Goal: Task Accomplishment & Management: Manage account settings

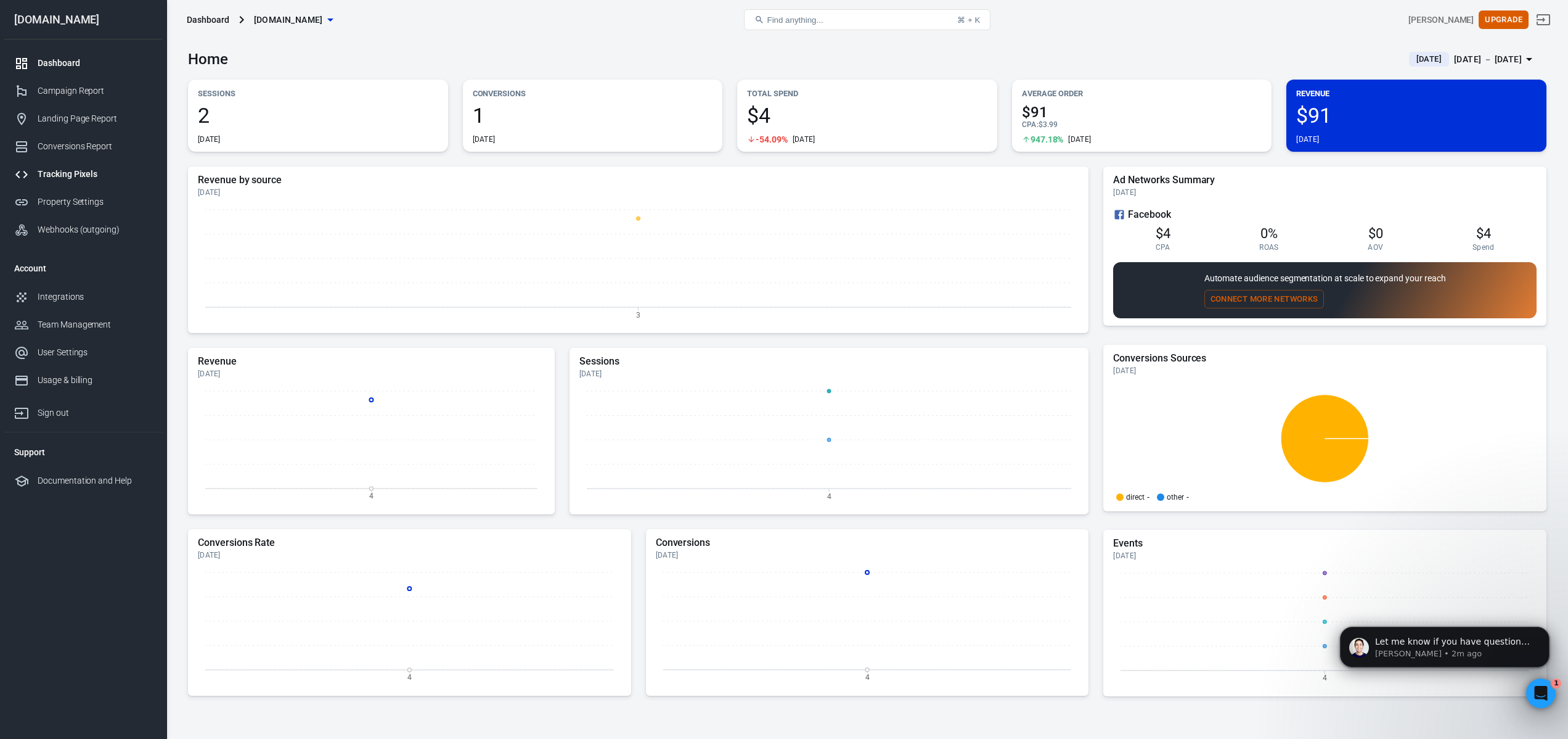
click at [61, 169] on div "Tracking Pixels" at bounding box center [94, 174] width 114 height 13
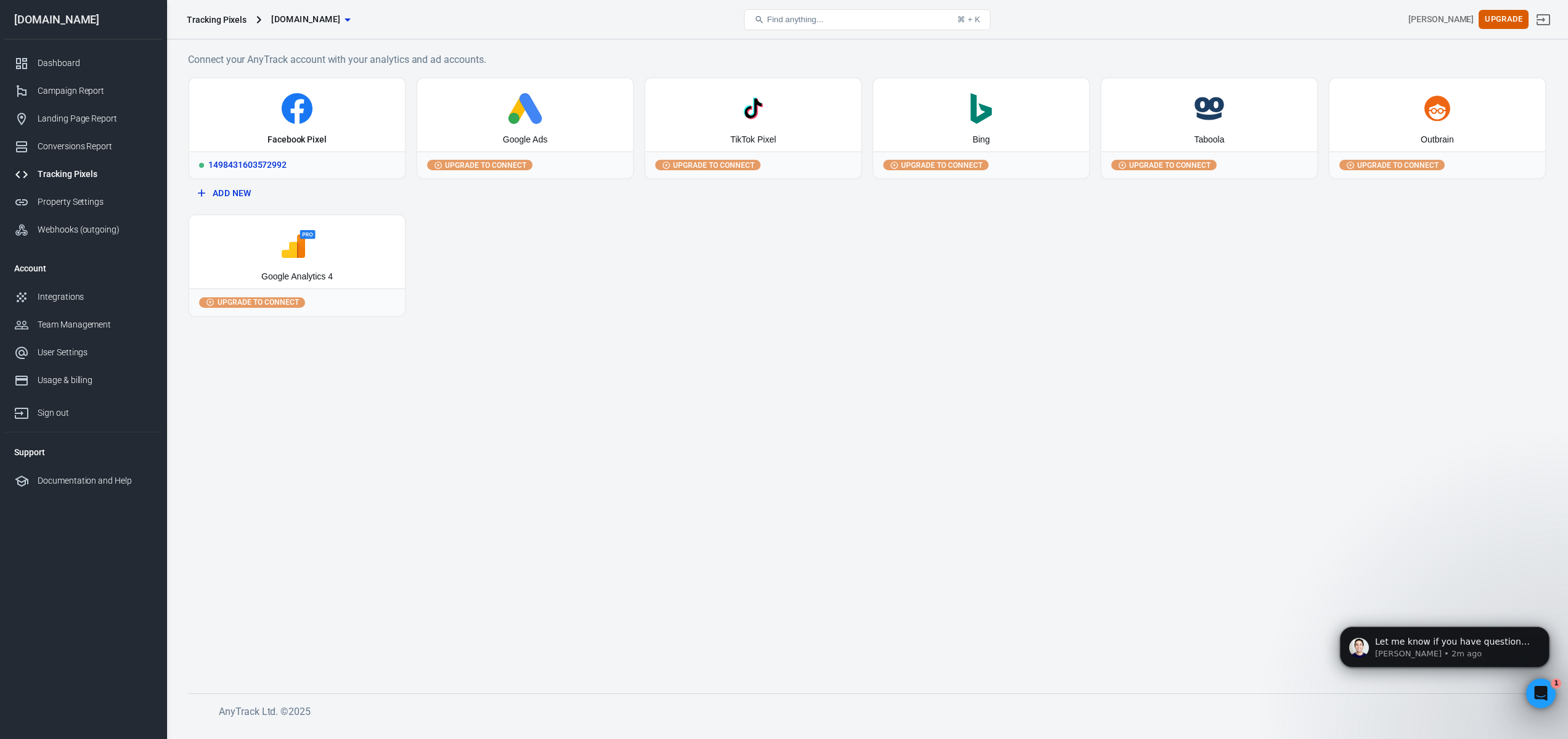
click at [289, 165] on div "1498431603572992" at bounding box center [296, 164] width 216 height 27
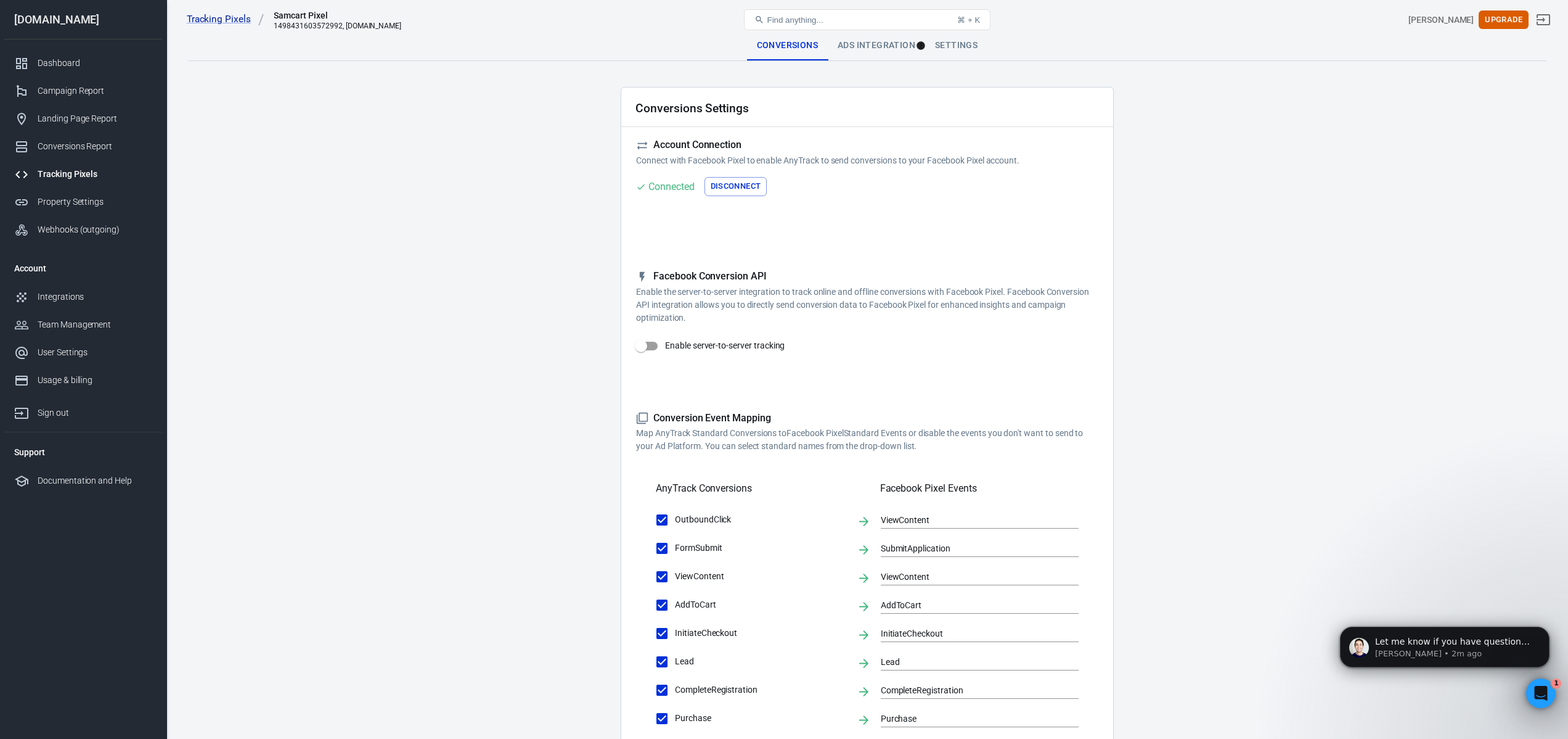
click at [646, 346] on input "Enable server-to-server tracking" at bounding box center [640, 346] width 71 height 24
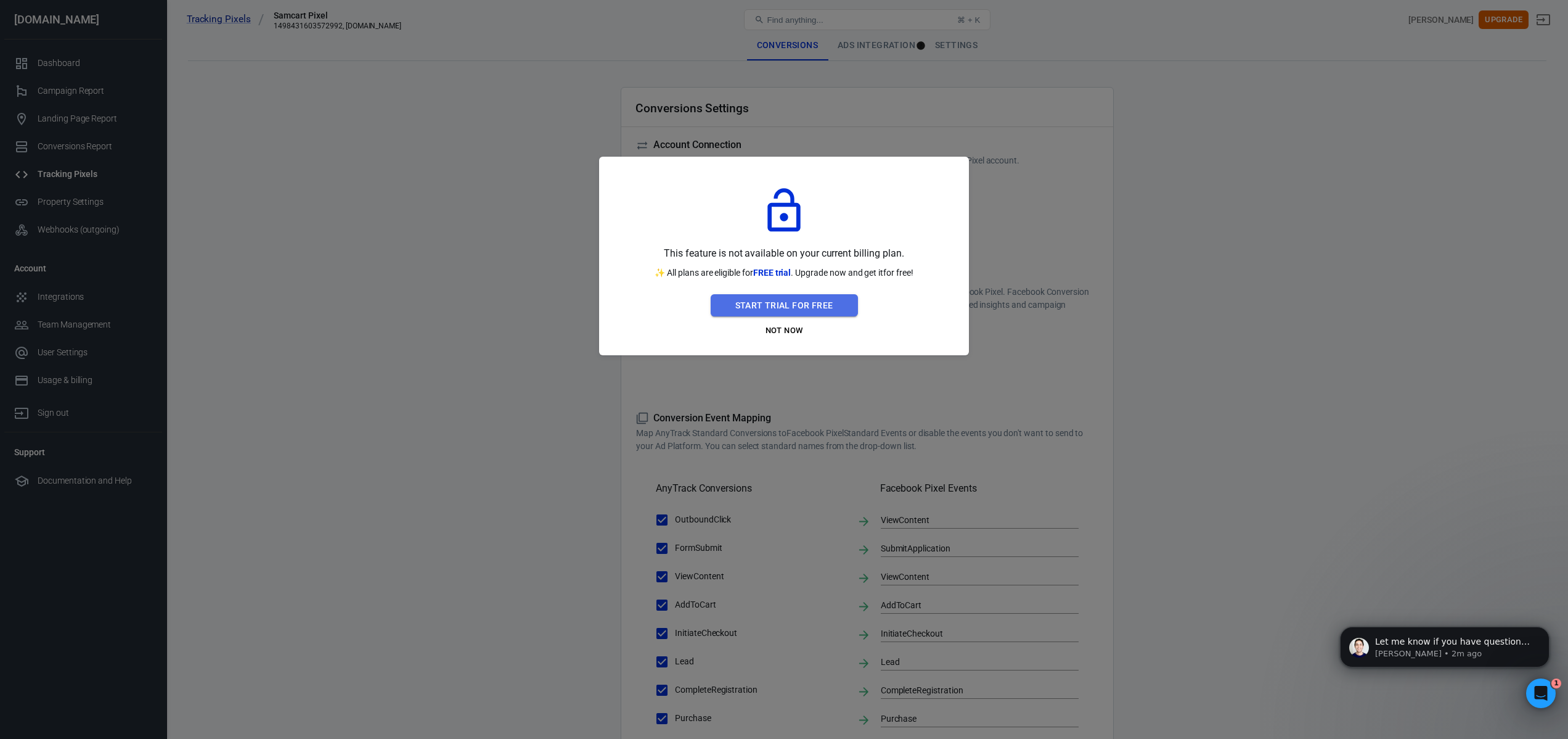
click at [836, 306] on button "Start Trial For Free" at bounding box center [784, 305] width 147 height 23
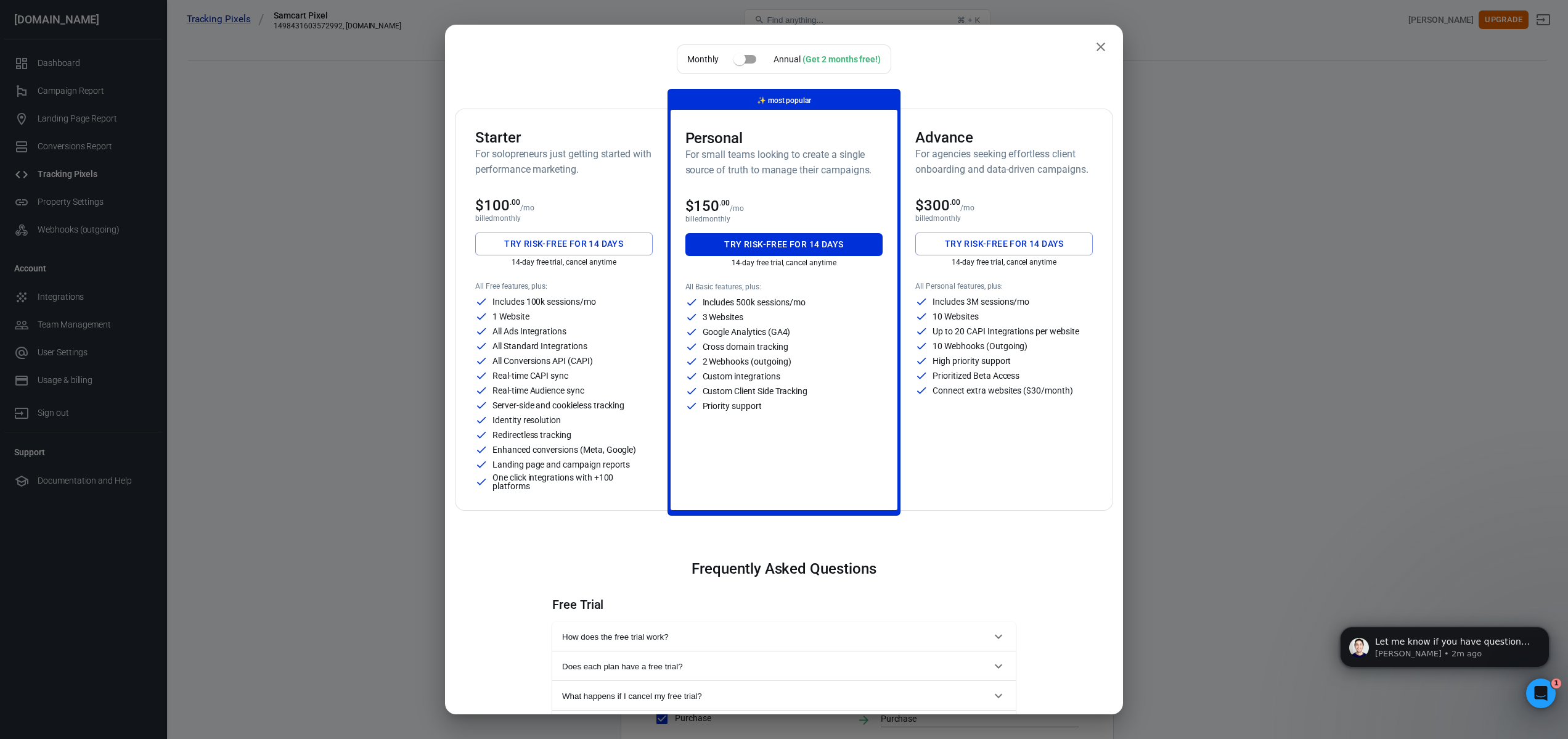
click at [609, 319] on div "1 Website" at bounding box center [564, 316] width 178 height 12
click at [527, 126] on div "Starter For solopreneurs just getting started with performance marketing. $100 …" at bounding box center [564, 309] width 207 height 401
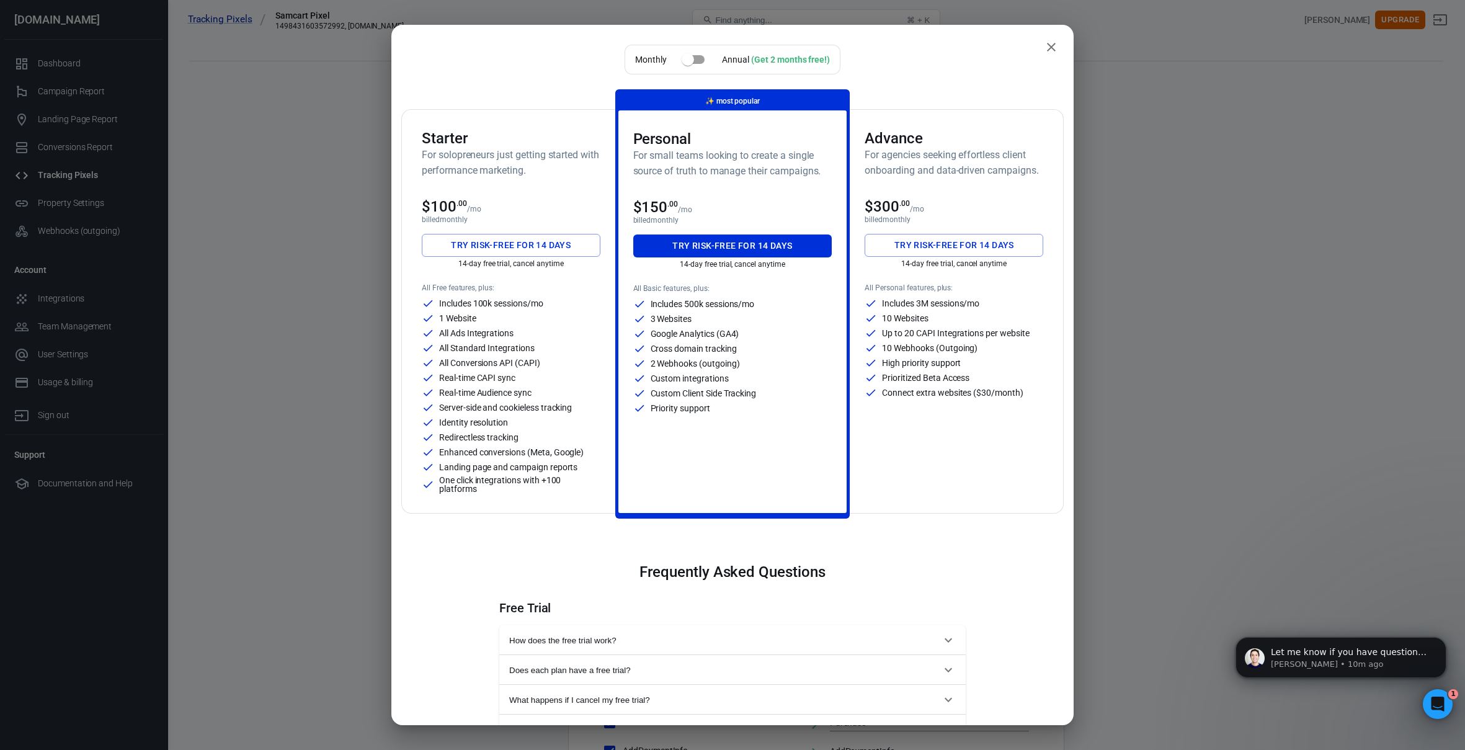
click at [485, 157] on h6 "For solopreneurs just getting started with performance marketing." at bounding box center [511, 162] width 179 height 31
click at [681, 131] on h3 "Personal" at bounding box center [732, 138] width 199 height 17
click at [517, 111] on div "Starter For solopreneurs just getting started with performance marketing. $100 …" at bounding box center [511, 311] width 208 height 403
click at [496, 126] on div "Starter For solopreneurs just getting started with performance marketing. $100 …" at bounding box center [511, 311] width 208 height 403
click at [520, 196] on div "Starter For solopreneurs just getting started with performance marketing. $100 …" at bounding box center [511, 311] width 208 height 403
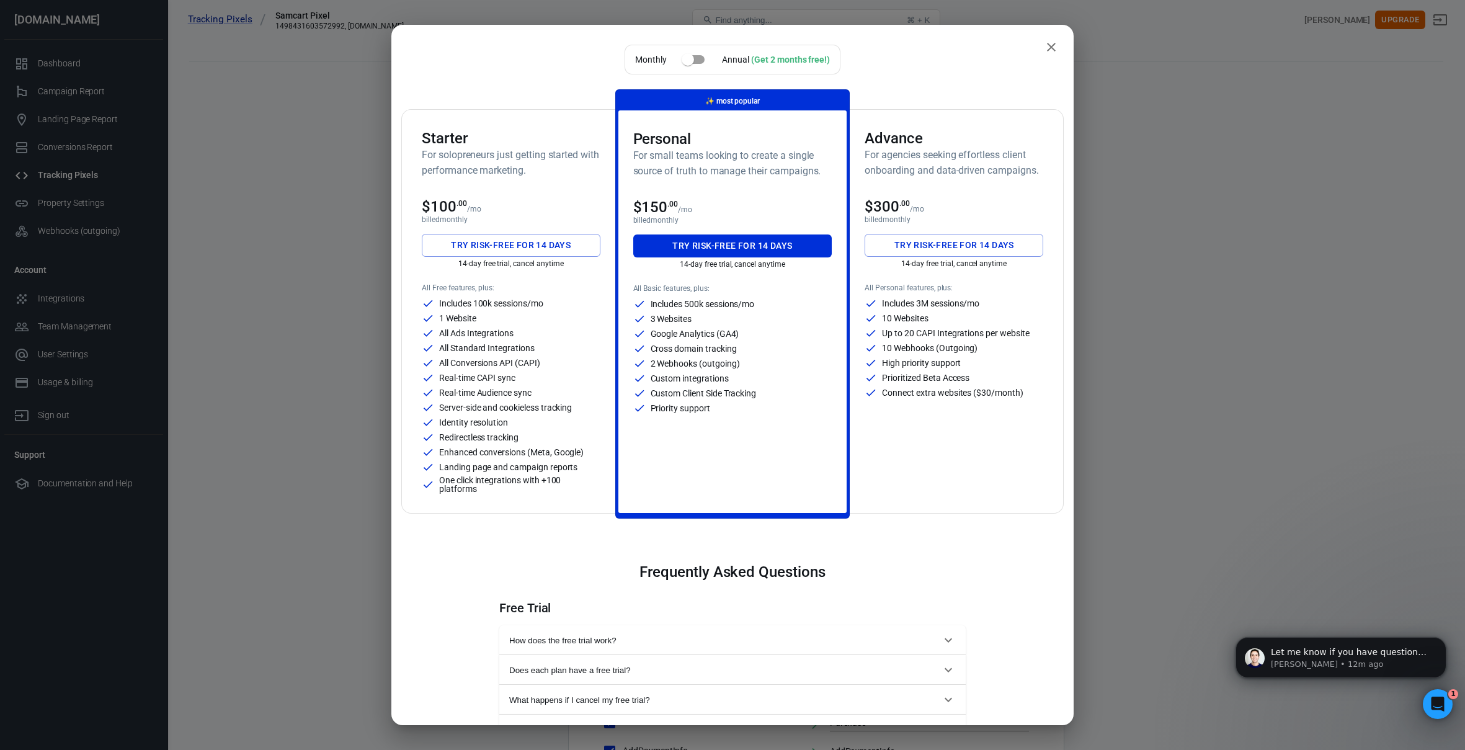
click at [895, 144] on h3 "Advance" at bounding box center [953, 138] width 179 height 17
click at [879, 120] on div "Advance For agencies seeking effortless client onboarding and data-driven campa…" at bounding box center [953, 311] width 208 height 403
click at [743, 134] on h3 "Personal" at bounding box center [732, 138] width 199 height 17
click at [540, 183] on div "Starter For solopreneurs just getting started with performance marketing." at bounding box center [511, 159] width 179 height 58
click at [541, 185] on div "Starter For solopreneurs just getting started with performance marketing." at bounding box center [511, 159] width 179 height 58
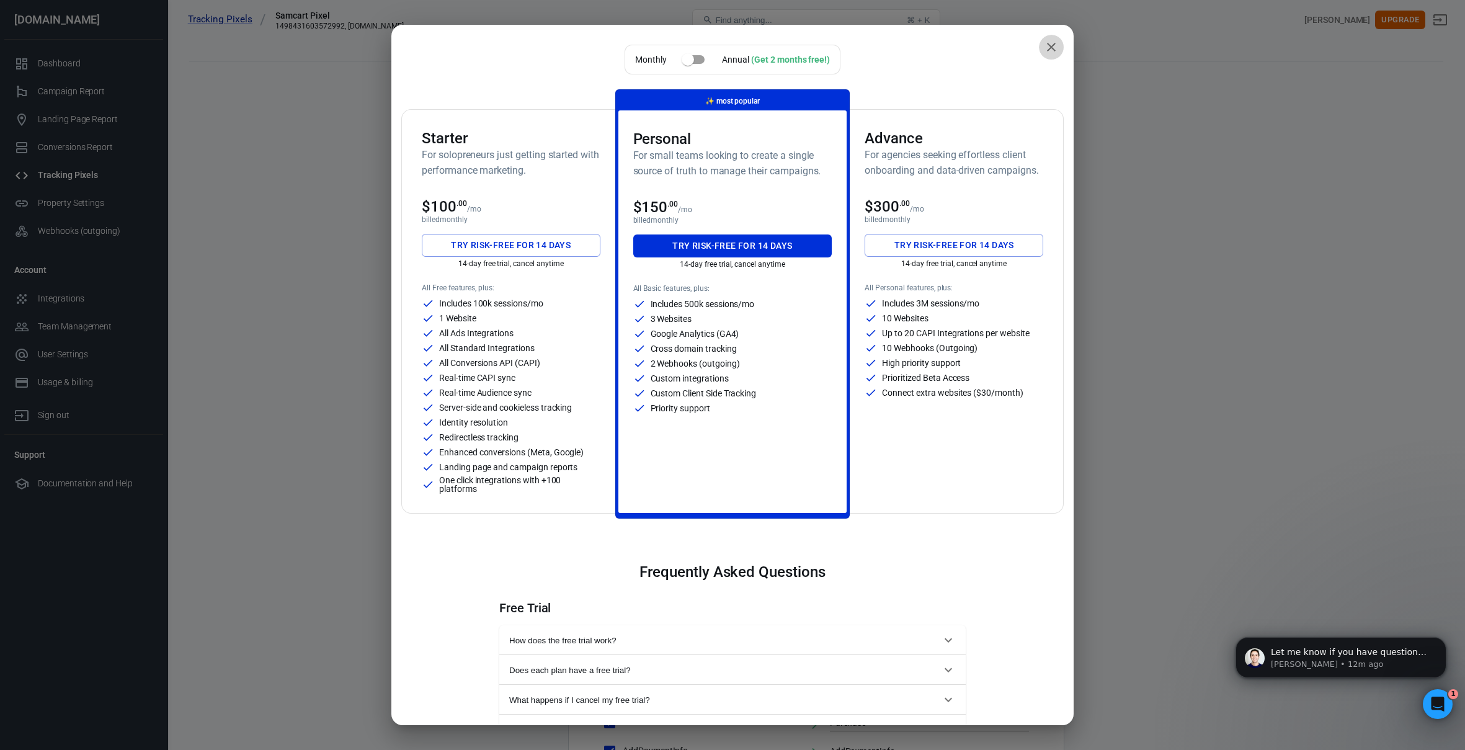
click at [1050, 50] on icon "close" at bounding box center [1051, 47] width 15 height 15
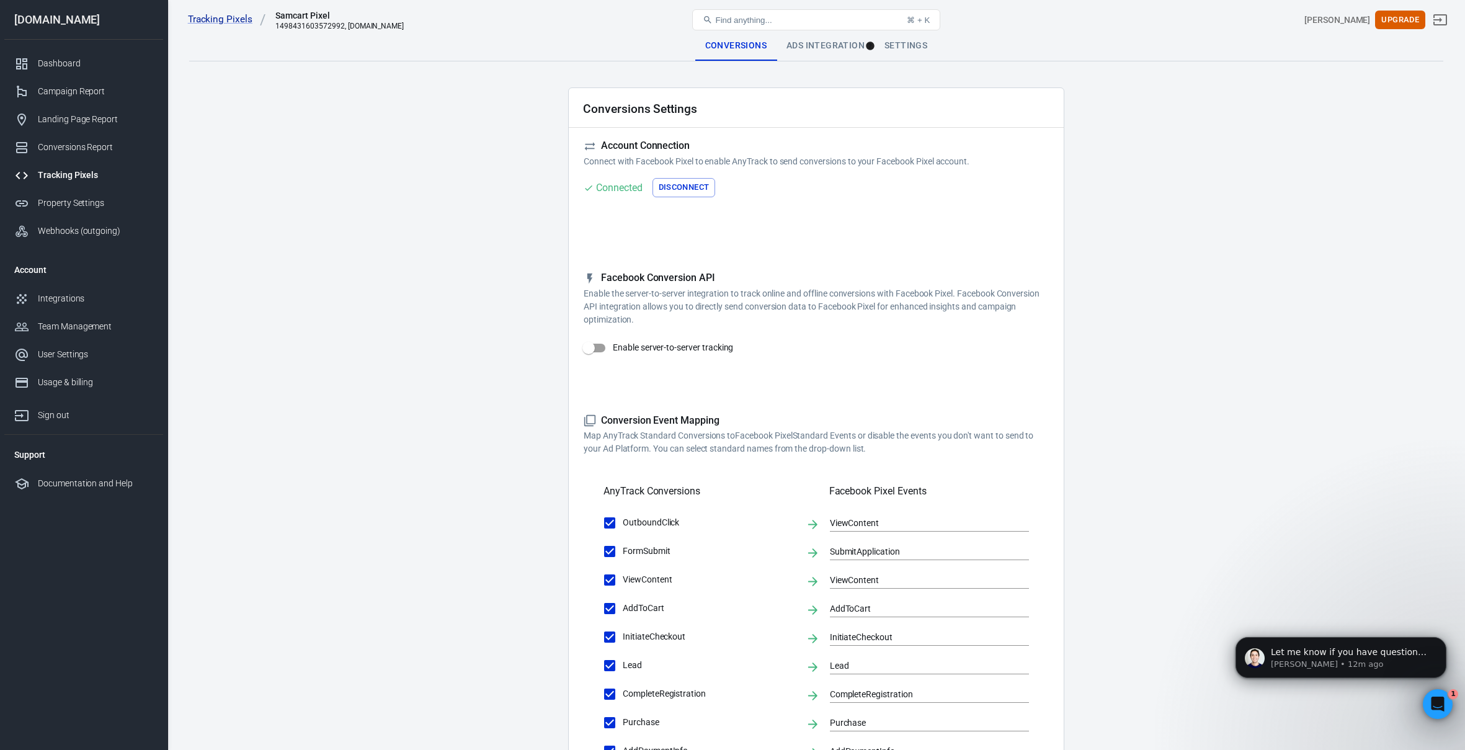
click at [594, 348] on input "Enable server-to-server tracking" at bounding box center [588, 348] width 71 height 24
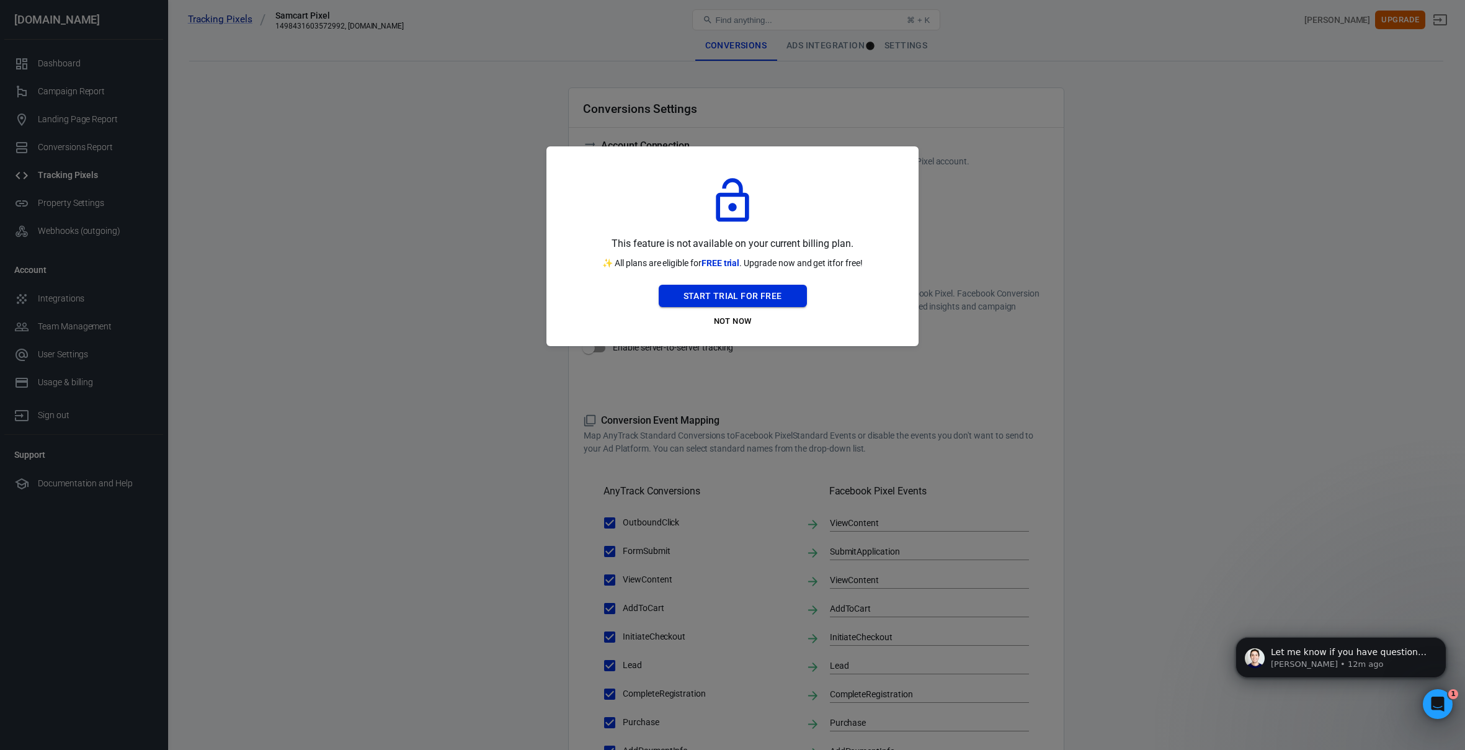
click at [698, 293] on button "Start Trial For Free" at bounding box center [732, 296] width 148 height 23
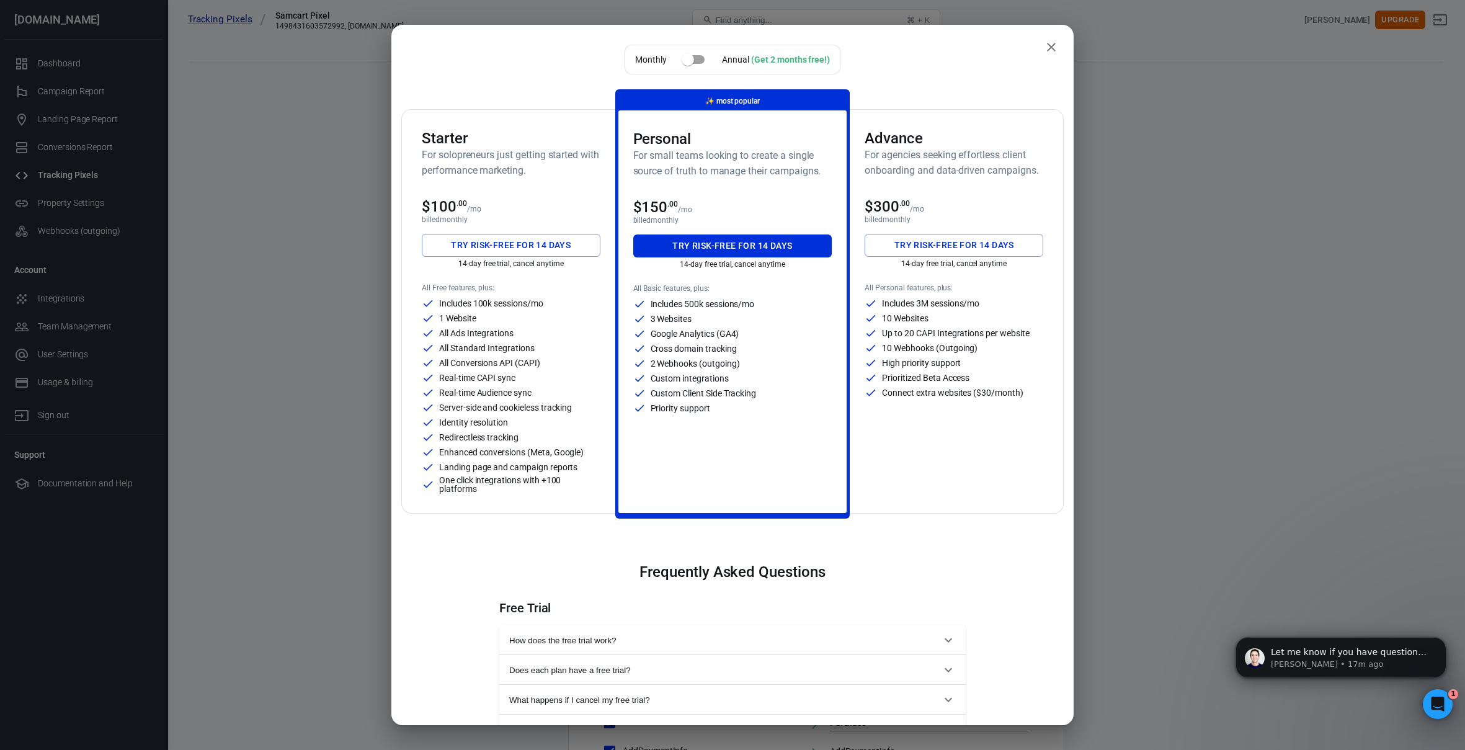
click at [1119, 38] on div "Monthly Annual (Get 2 months free!) Starter For solopreneurs just getting start…" at bounding box center [732, 375] width 1465 height 750
click at [1052, 46] on icon "close" at bounding box center [1051, 47] width 9 height 9
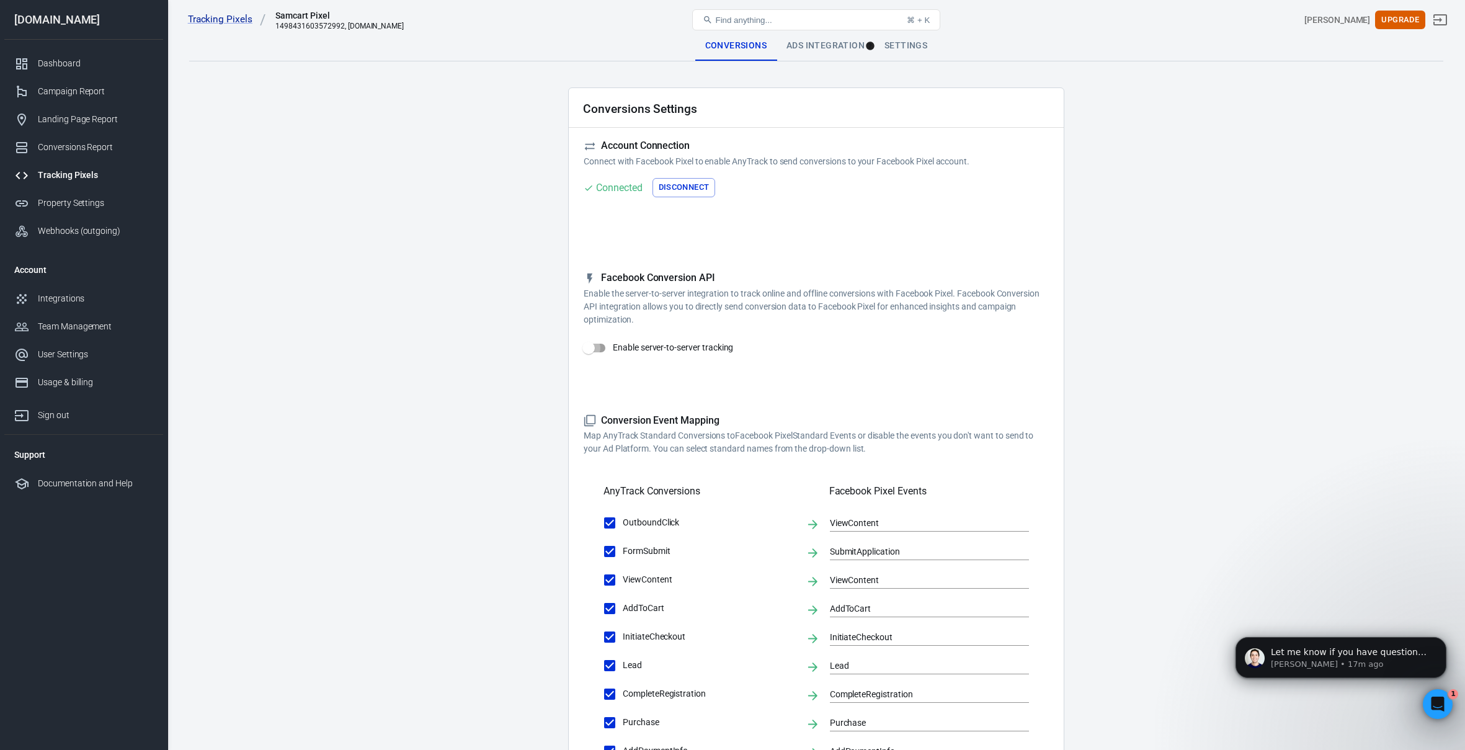
click at [589, 351] on input "Enable server-to-server tracking" at bounding box center [588, 348] width 71 height 24
checkbox input "false"
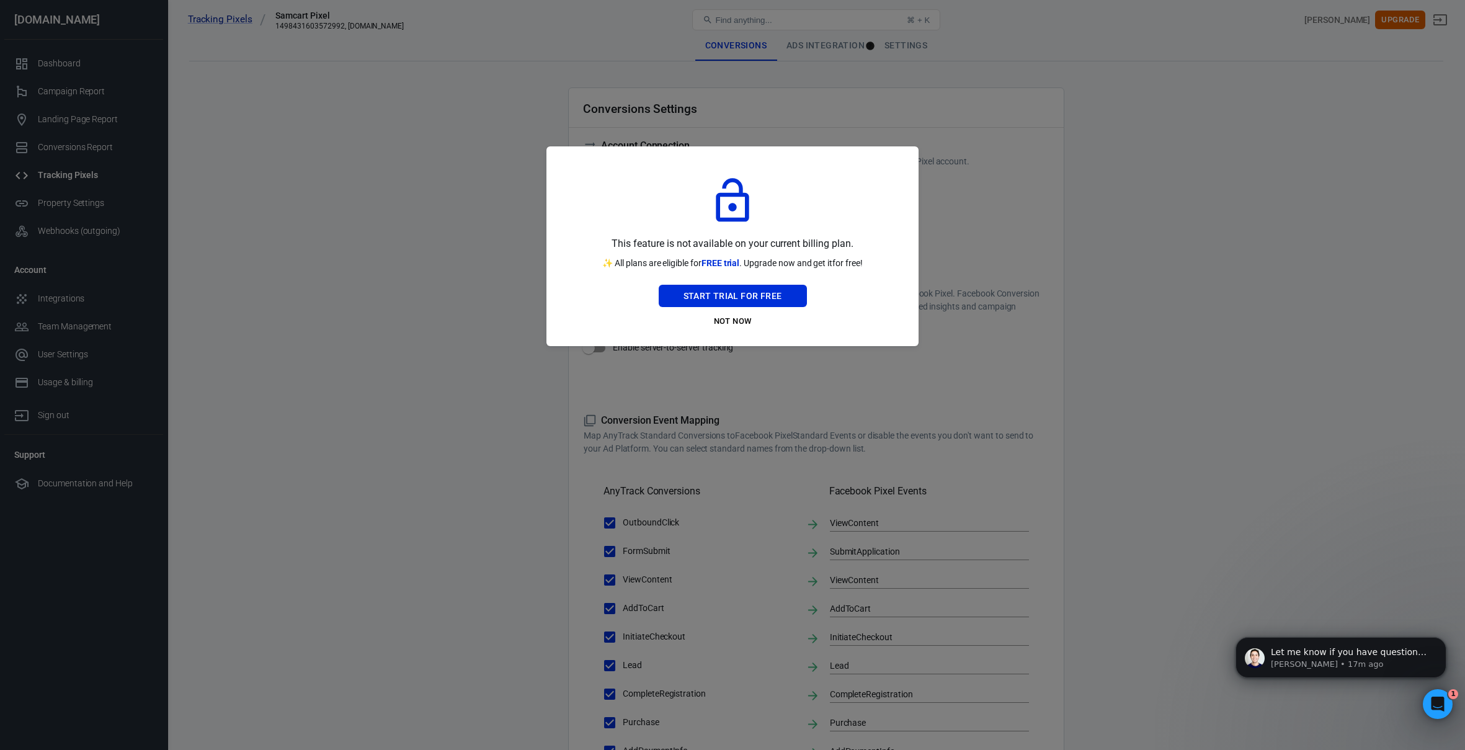
click at [1146, 234] on div at bounding box center [732, 375] width 1465 height 750
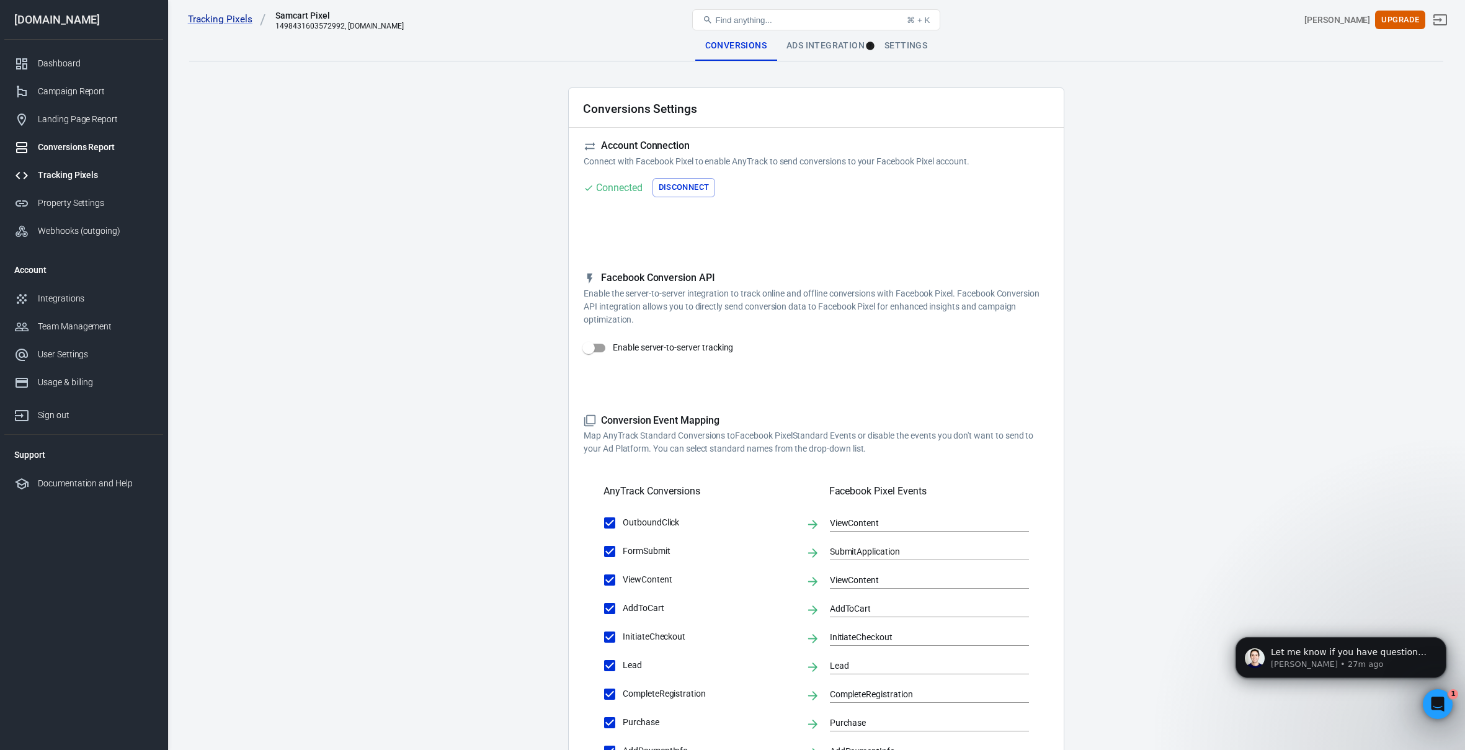
click at [82, 142] on div "Conversions Report" at bounding box center [95, 147] width 115 height 13
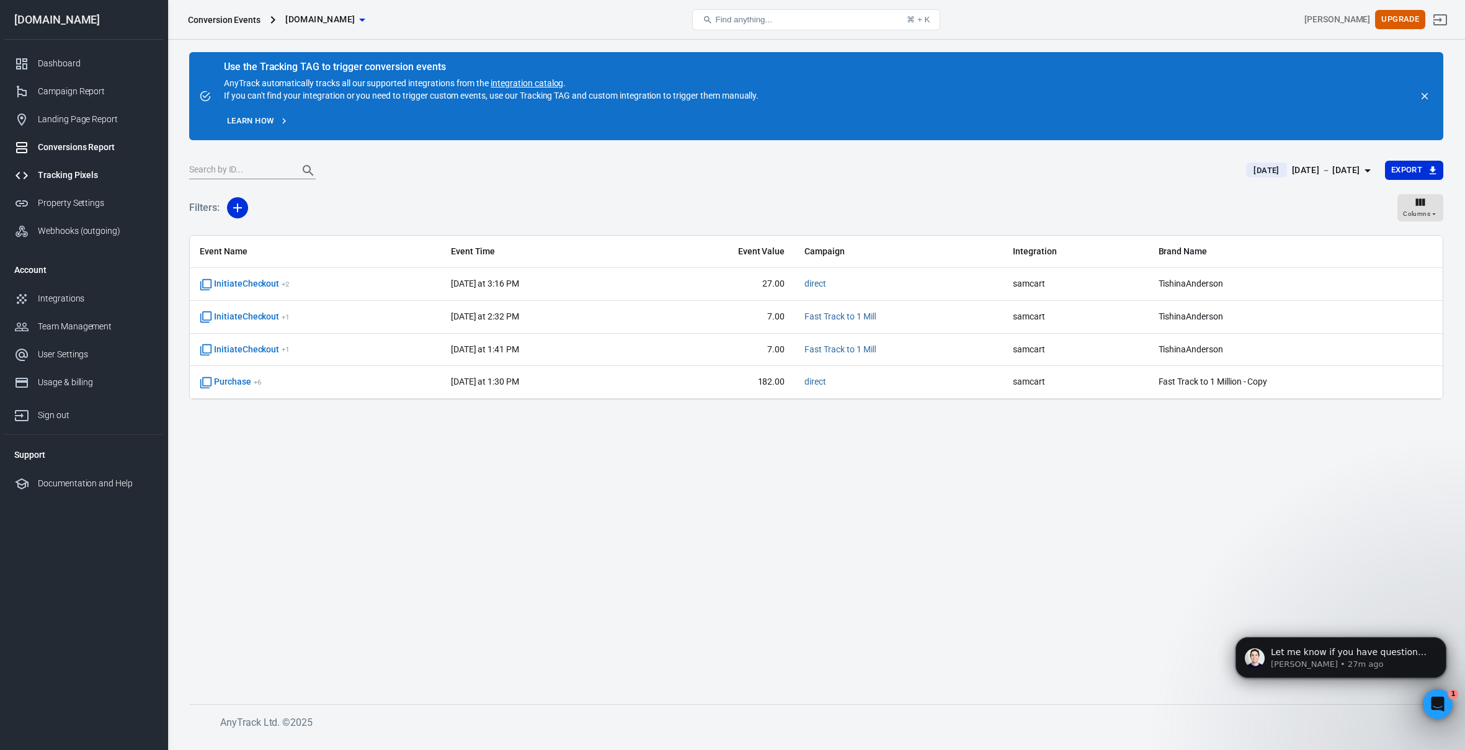
click at [69, 175] on div "Tracking Pixels" at bounding box center [95, 175] width 115 height 13
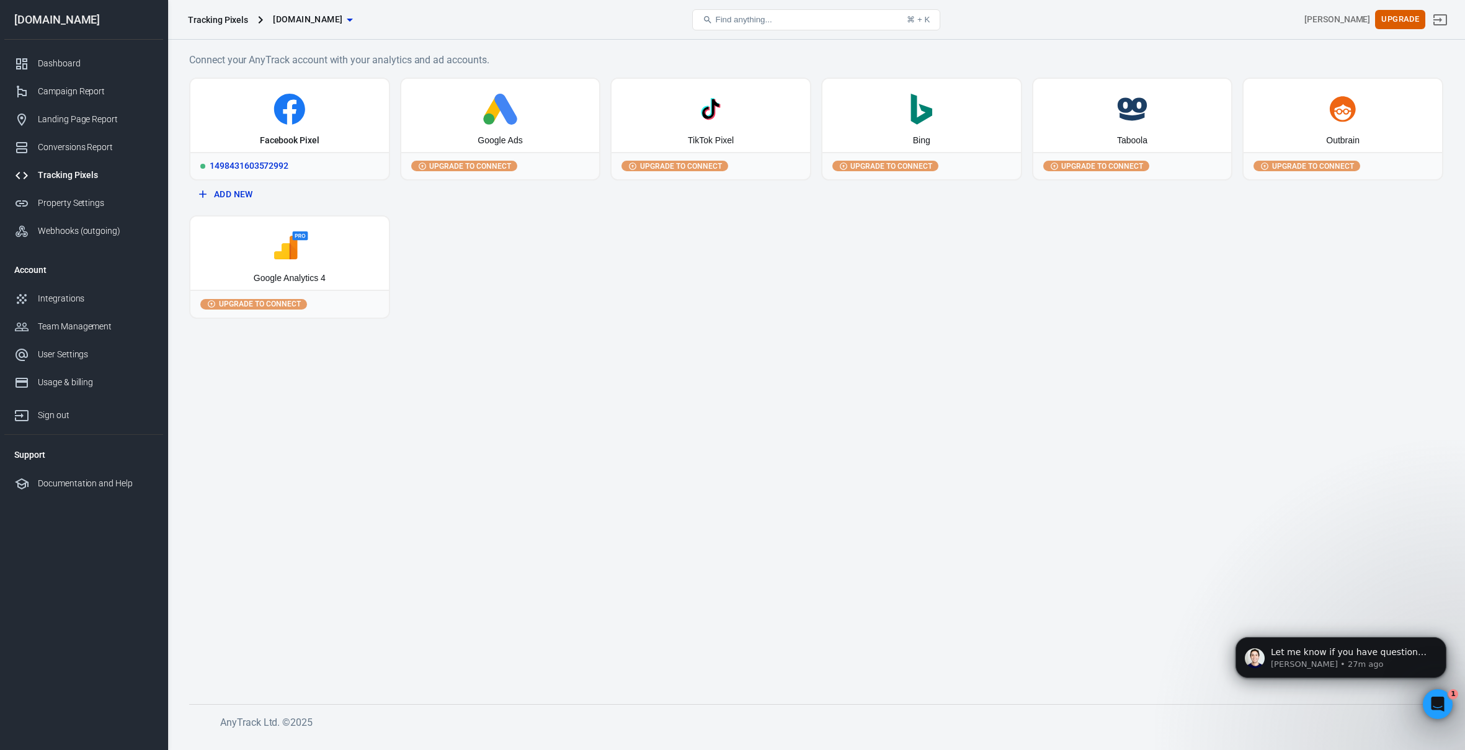
click at [237, 159] on div "1498431603572992" at bounding box center [289, 165] width 198 height 27
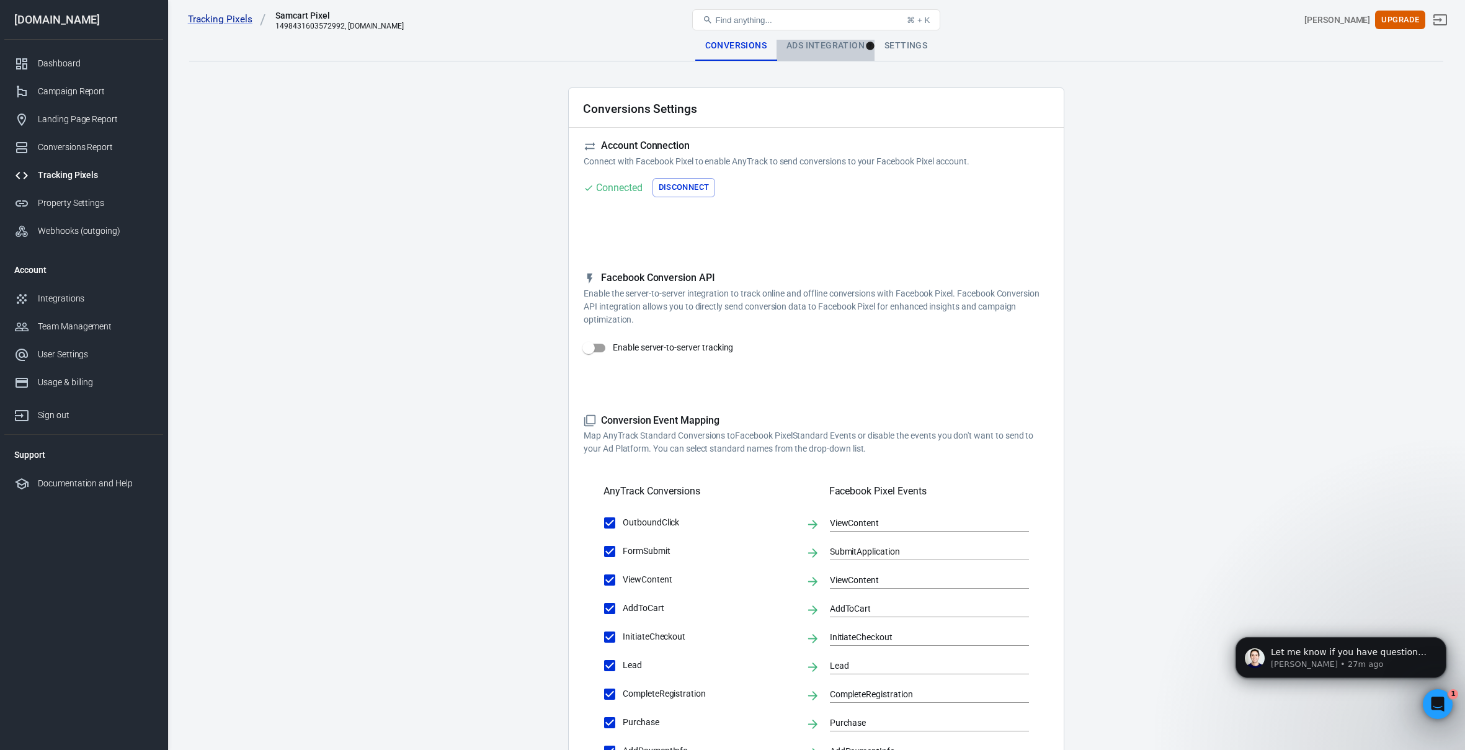
click at [829, 51] on div "Ads Integration" at bounding box center [825, 46] width 98 height 30
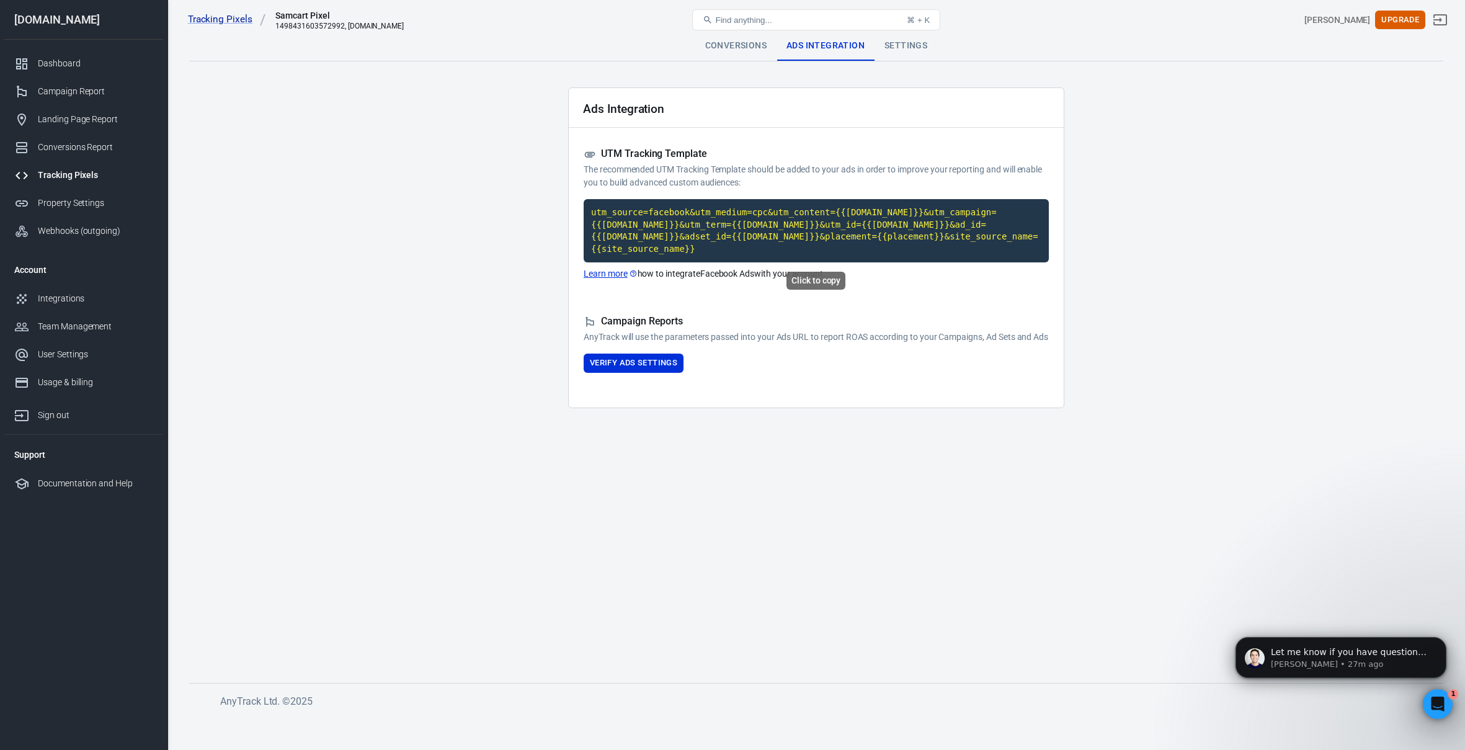
click at [744, 213] on code "utm_source=facebook&utm_medium=cpc&utm_content={{[DOMAIN_NAME]}}&utm_campaign={…" at bounding box center [815, 230] width 465 height 63
click at [635, 373] on button "Verify Ads Settings" at bounding box center [633, 362] width 100 height 19
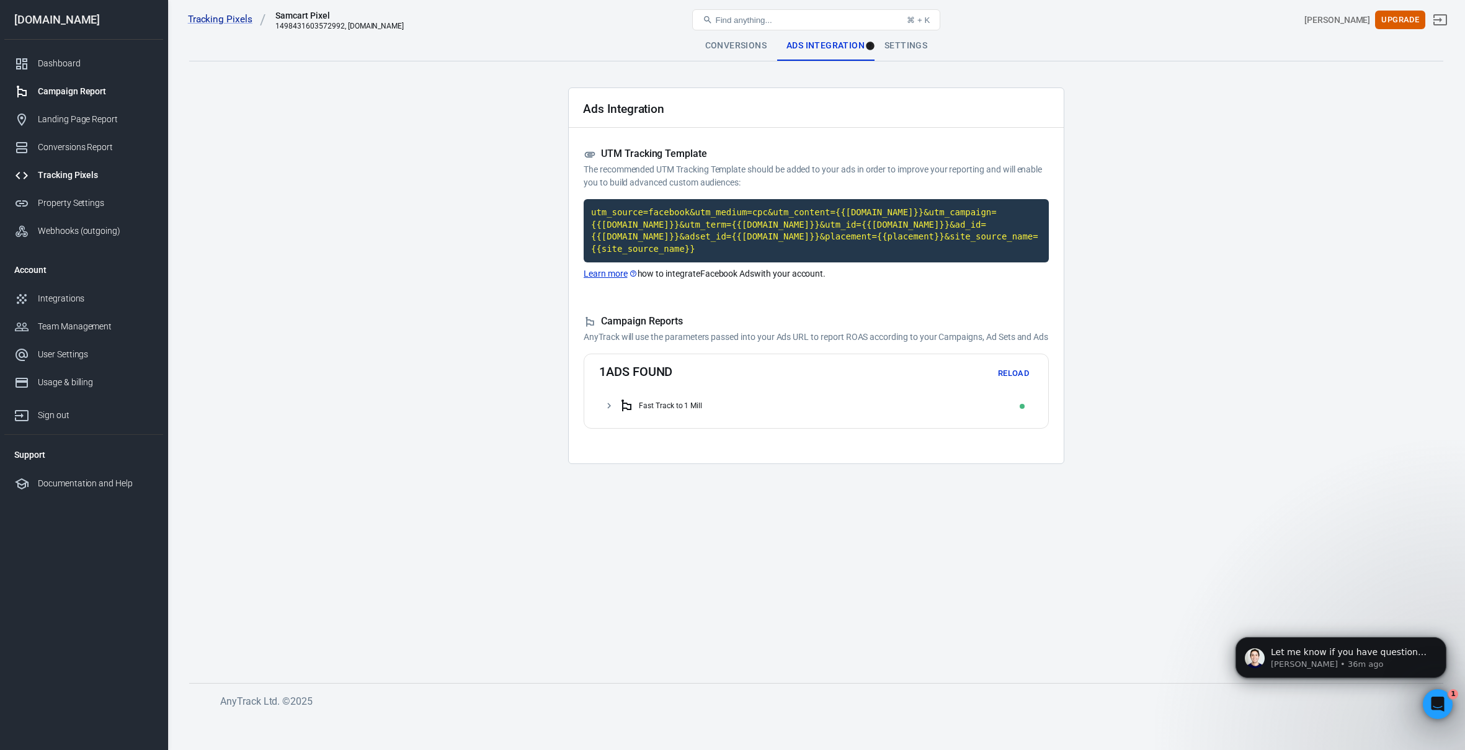
click at [71, 92] on div "Campaign Report" at bounding box center [95, 91] width 115 height 13
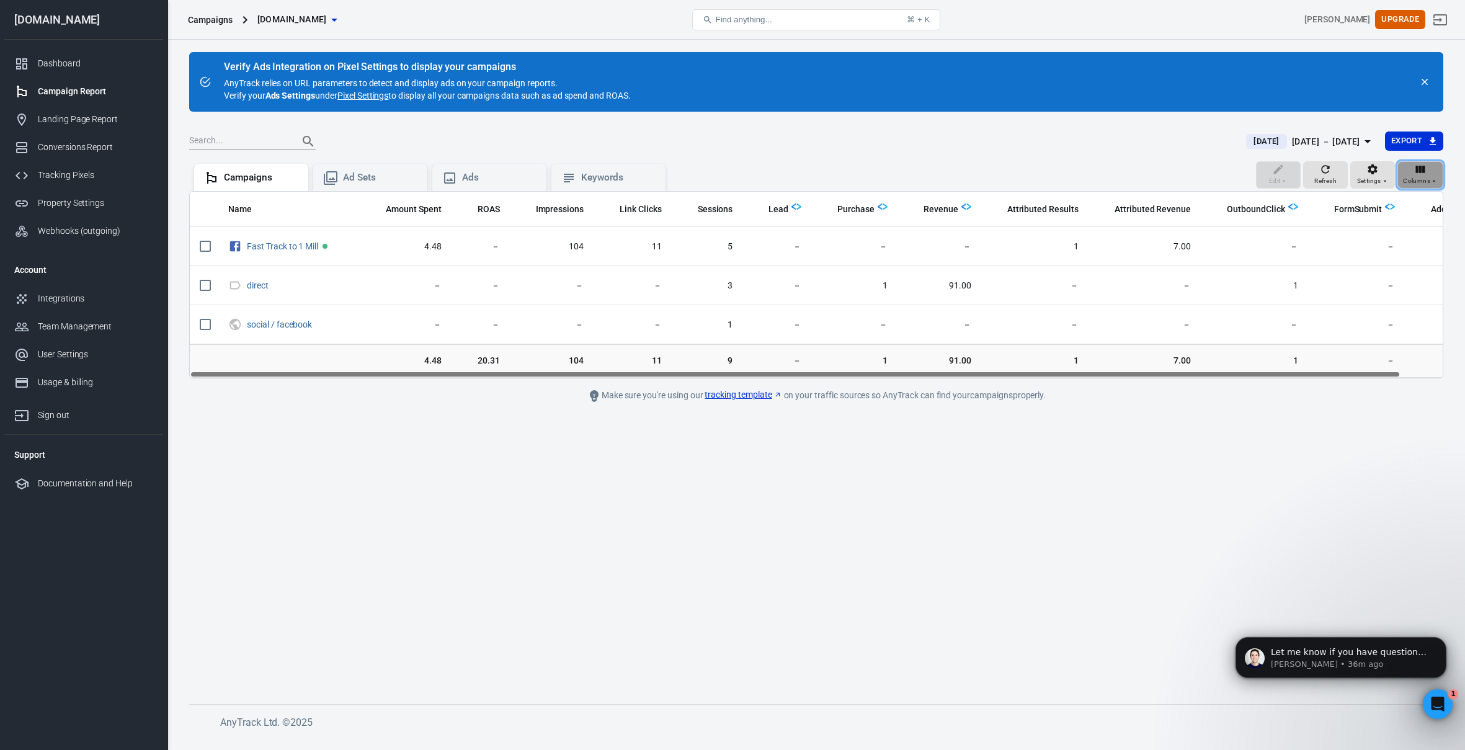
click at [1430, 181] on icon "button" at bounding box center [1433, 180] width 7 height 7
click at [1359, 368] on li "Customize columns…" at bounding box center [1383, 369] width 118 height 20
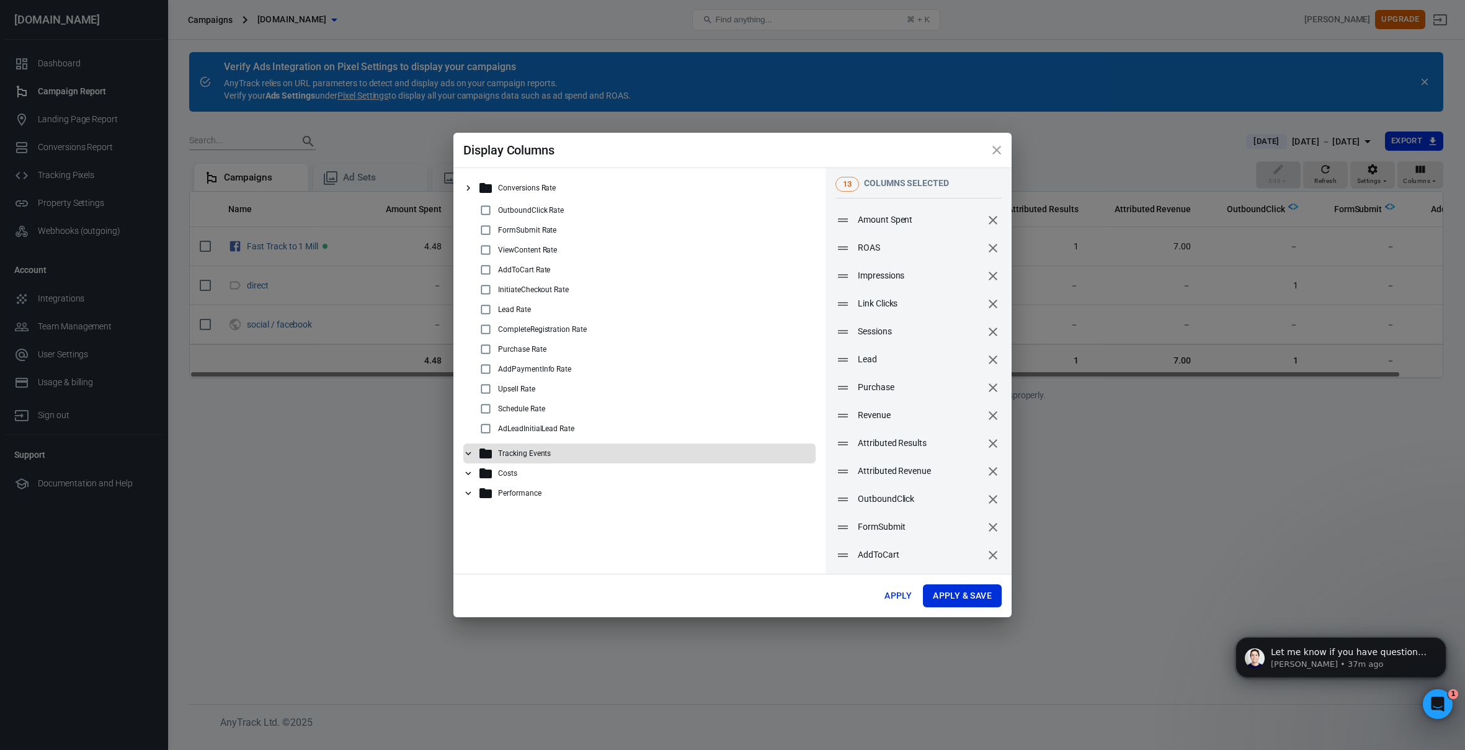
click at [471, 455] on icon at bounding box center [468, 453] width 11 height 11
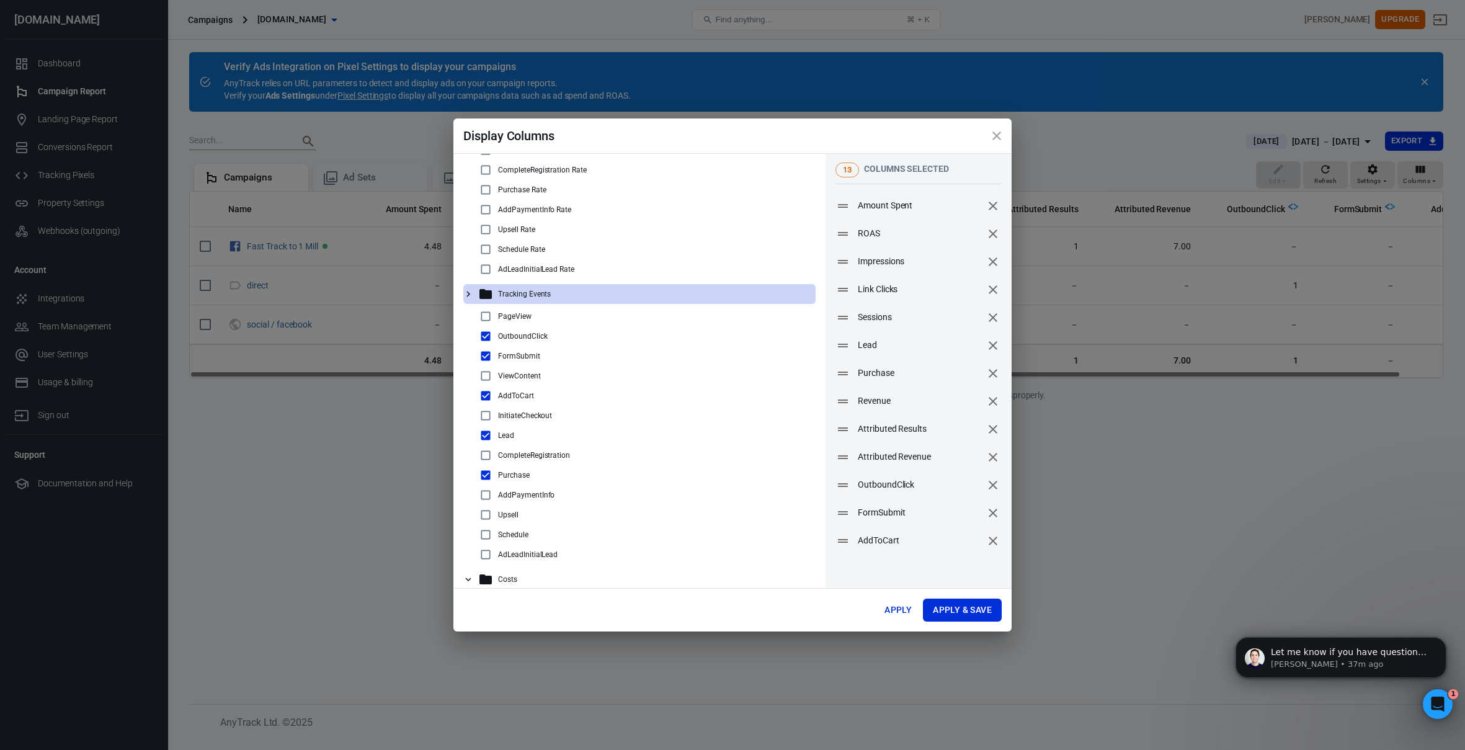
scroll to position [176, 0]
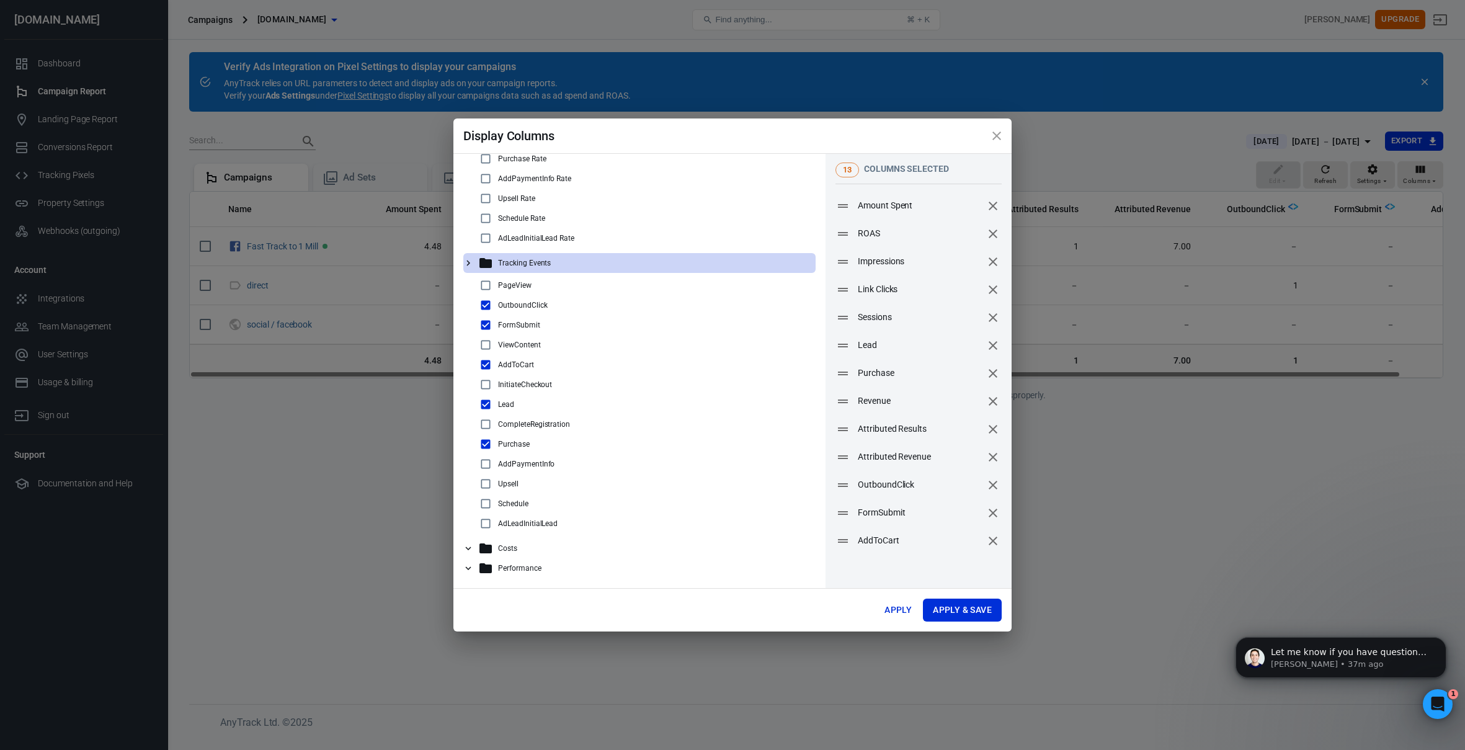
click at [486, 285] on input "checkbox" at bounding box center [485, 285] width 15 height 15
checkbox input "true"
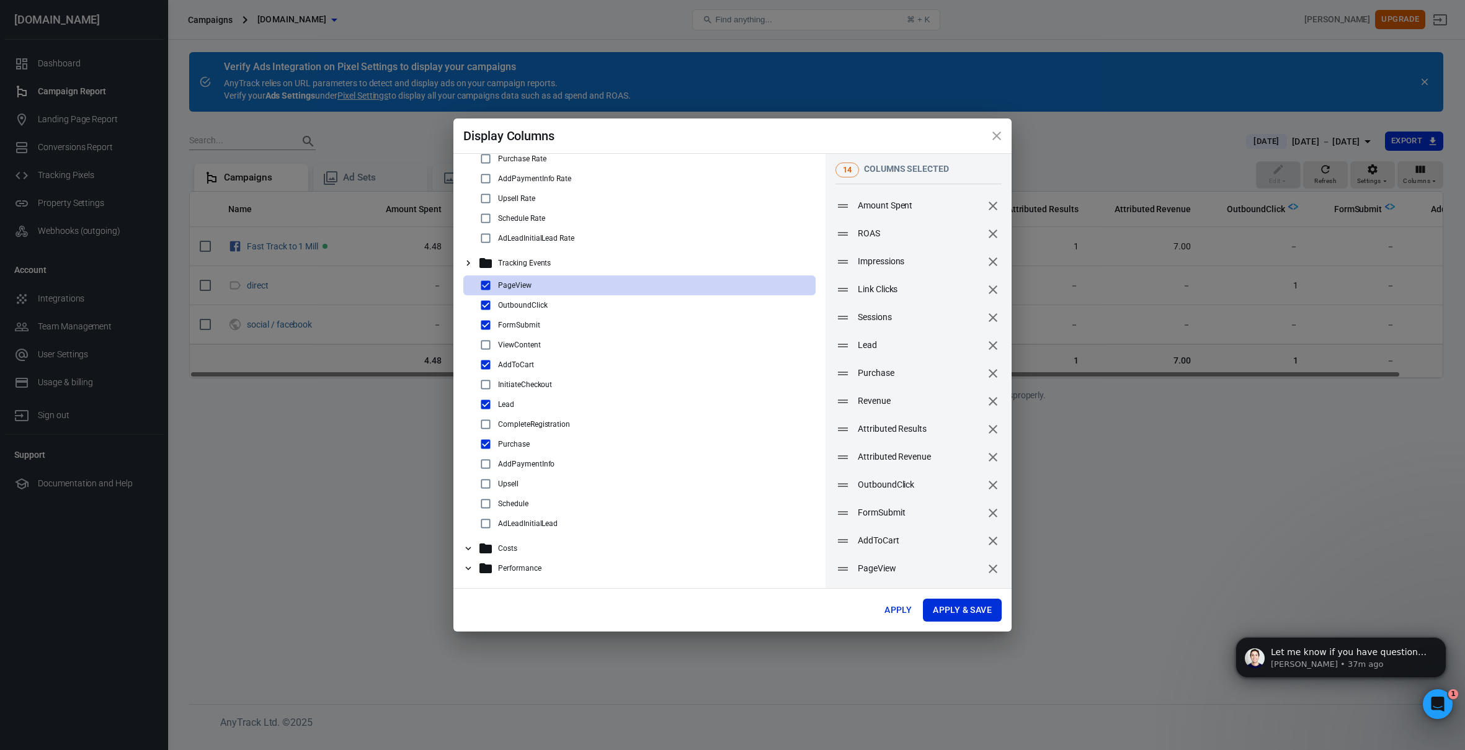
click at [485, 342] on input "checkbox" at bounding box center [485, 344] width 15 height 15
checkbox input "true"
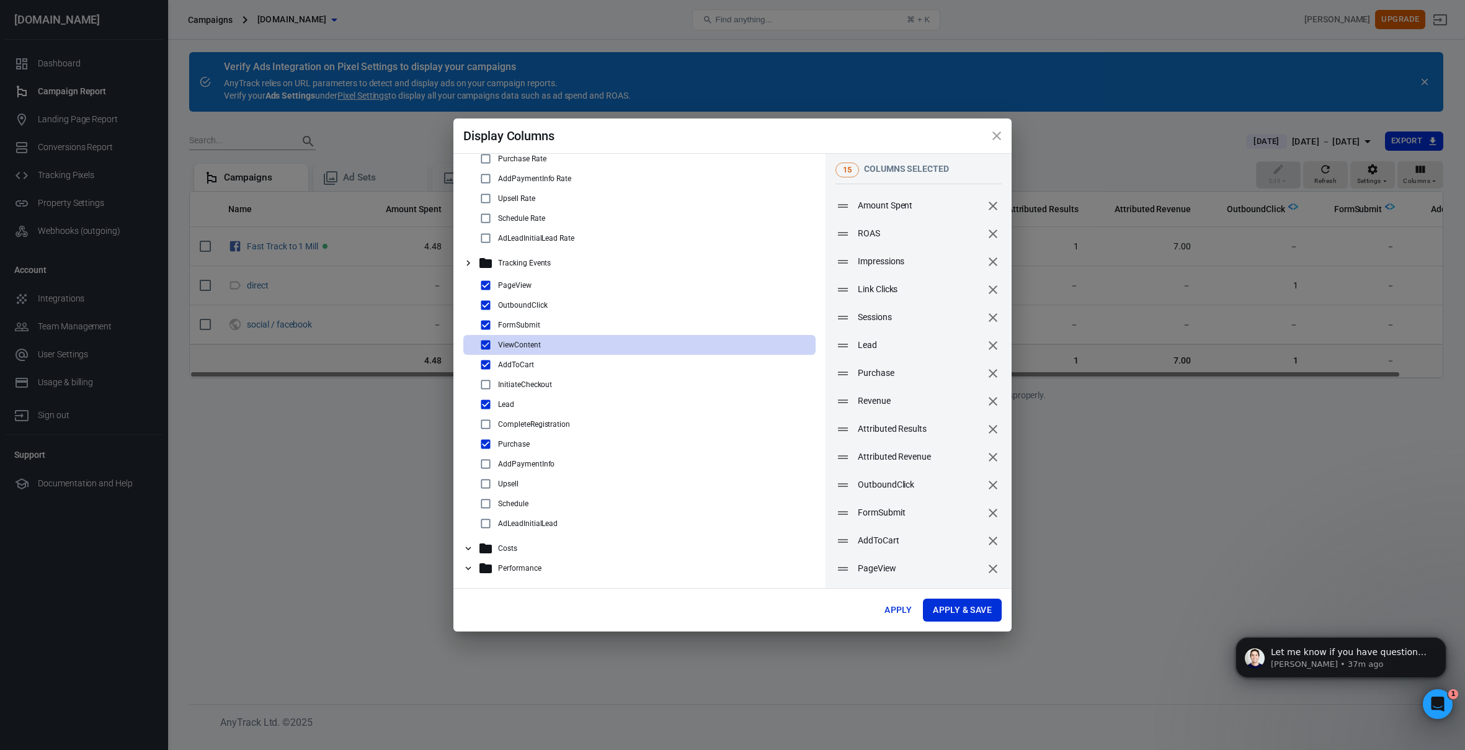
click at [485, 383] on input "checkbox" at bounding box center [485, 384] width 15 height 15
checkbox input "true"
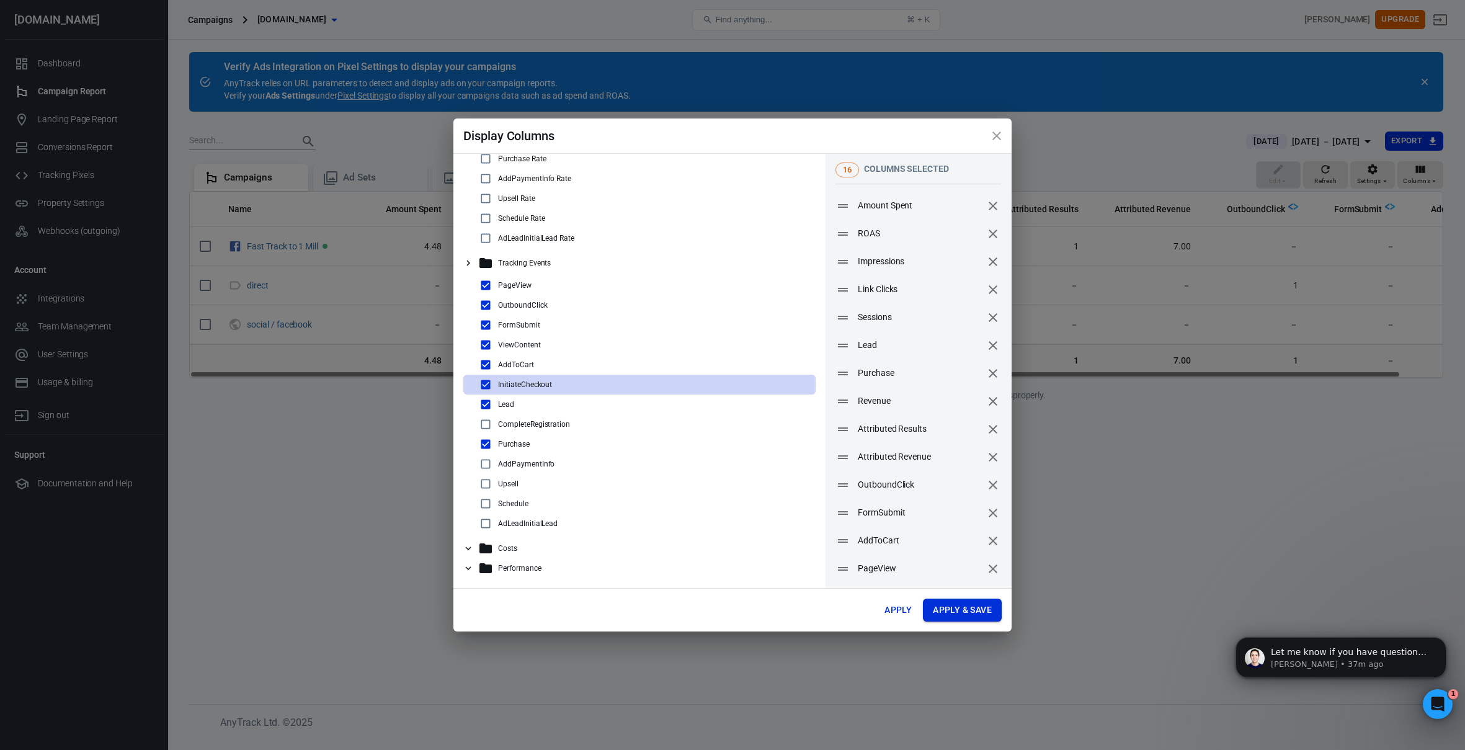
click at [965, 609] on button "Apply & Save" at bounding box center [962, 609] width 79 height 23
radio input "false"
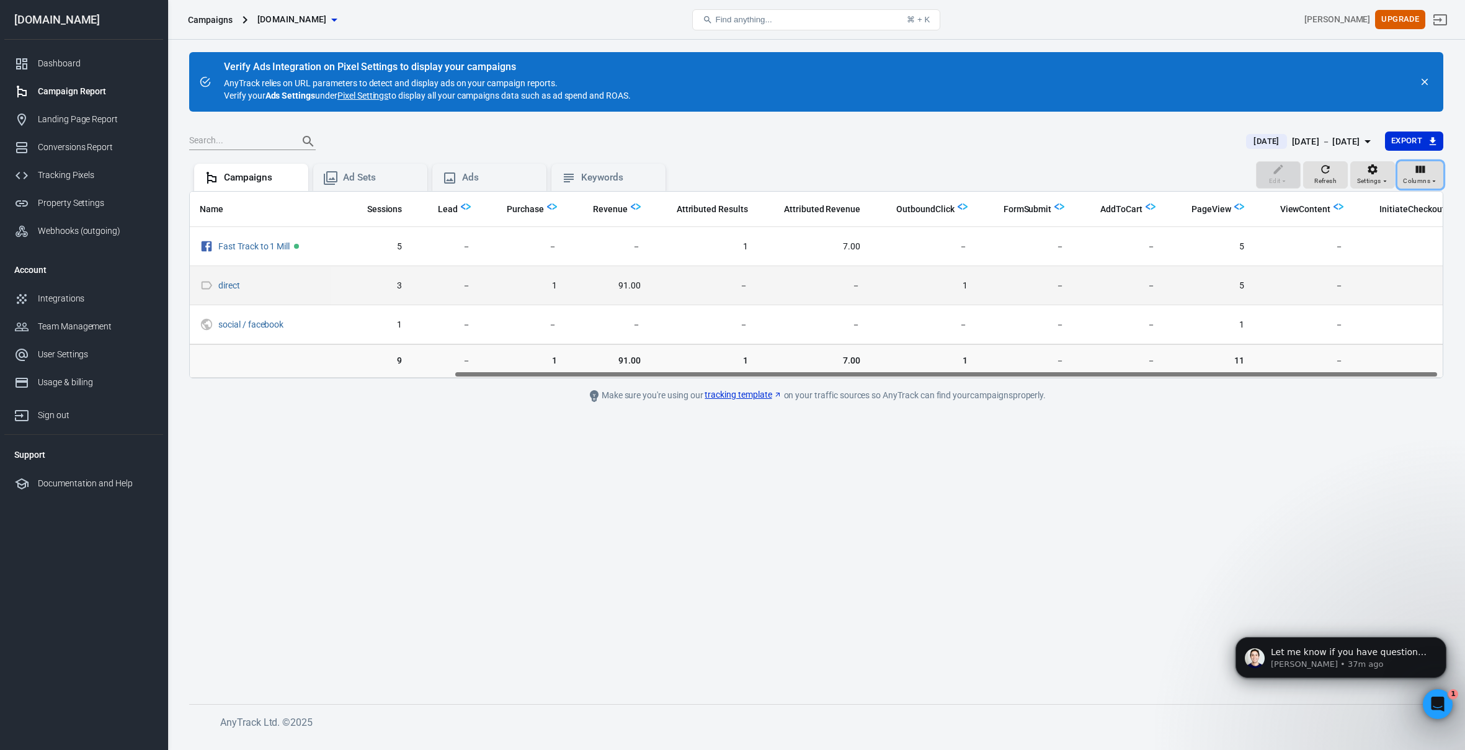
scroll to position [0, 342]
